Goal: Transaction & Acquisition: Obtain resource

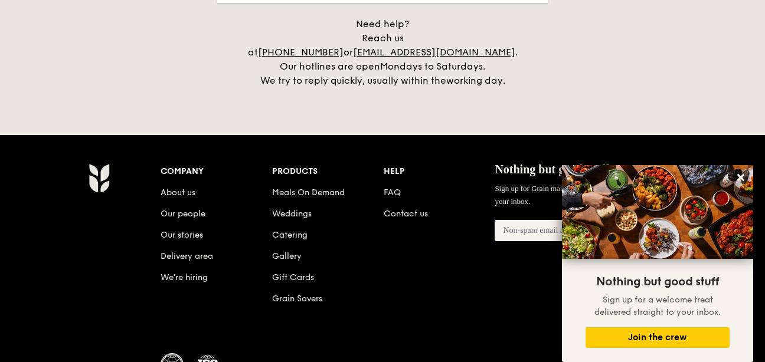
scroll to position [2752, 0]
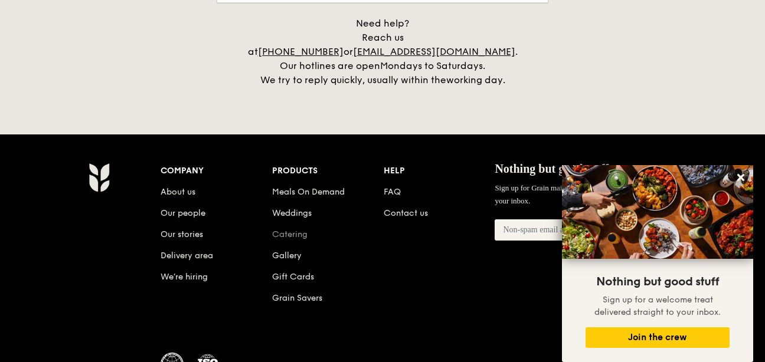
click at [290, 230] on link "Catering" at bounding box center [289, 235] width 35 height 10
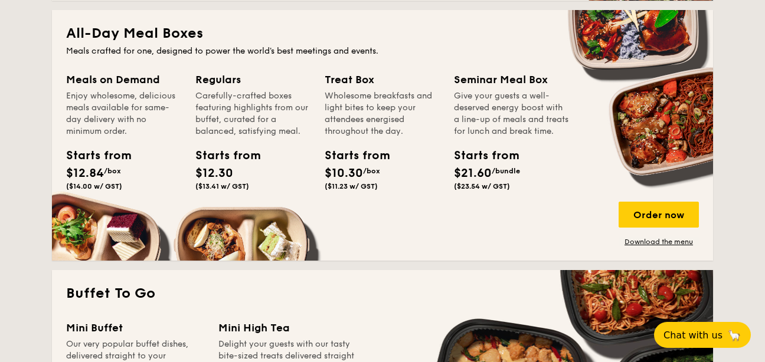
scroll to position [786, 0]
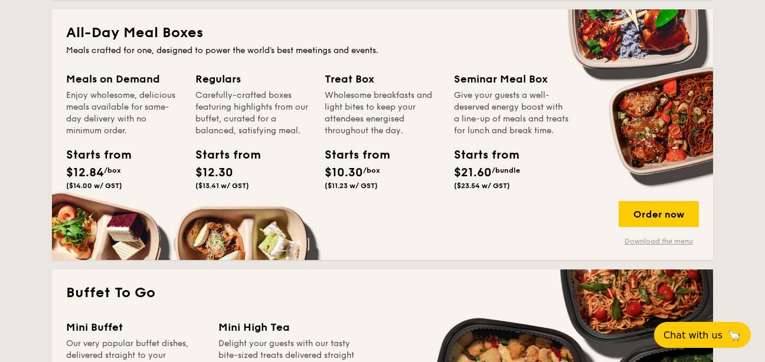
click at [634, 240] on link "Download the menu" at bounding box center [659, 241] width 80 height 9
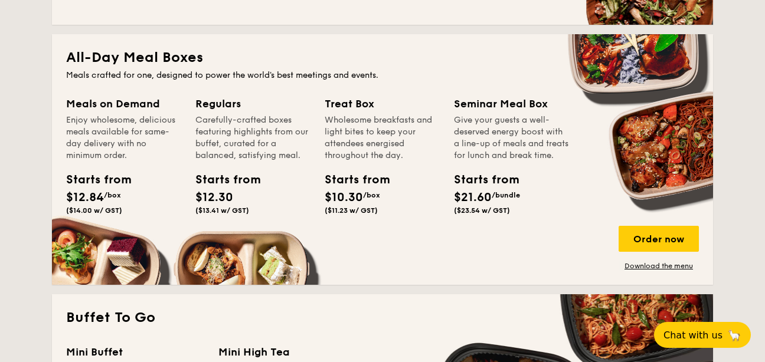
scroll to position [759, 0]
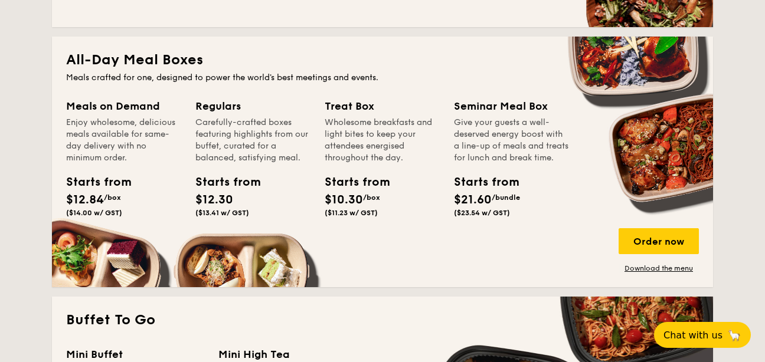
click at [195, 104] on div "Meals on Demand Enjoy wholesome, delicious meals available for same-day deliver…" at bounding box center [130, 174] width 129 height 152
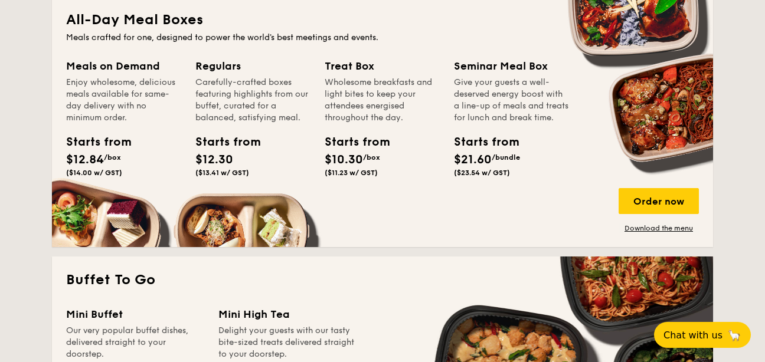
scroll to position [800, 0]
